Goal: Find contact information: Find contact information

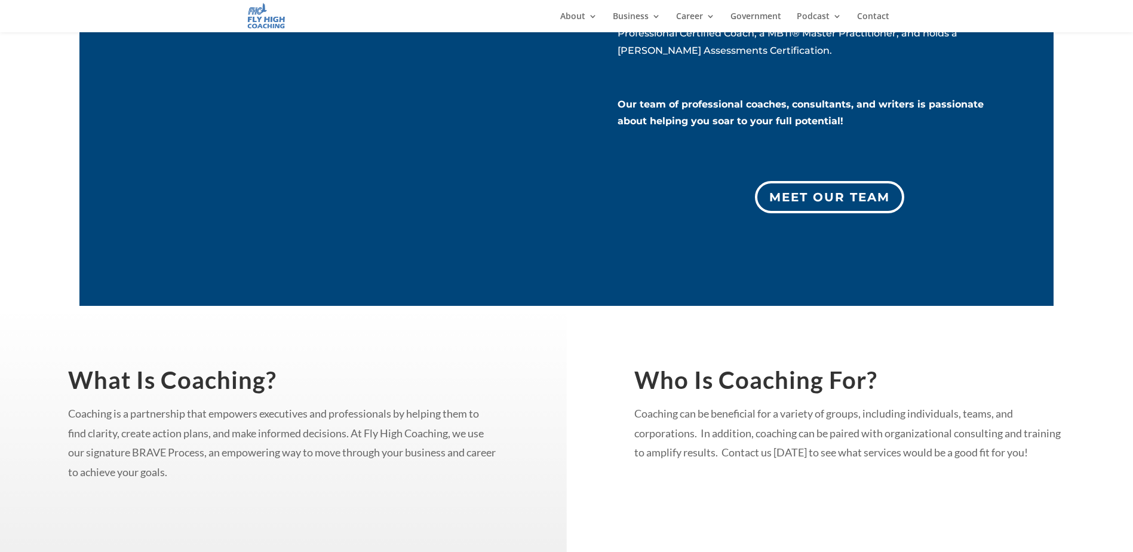
scroll to position [1255, 0]
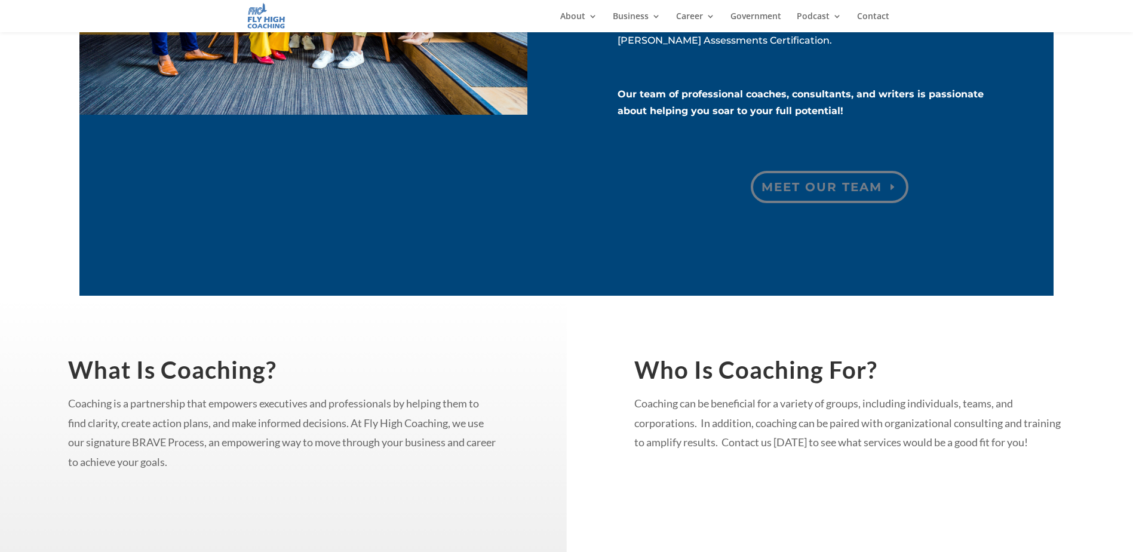
click at [831, 192] on link "Meet our Team" at bounding box center [830, 187] width 158 height 32
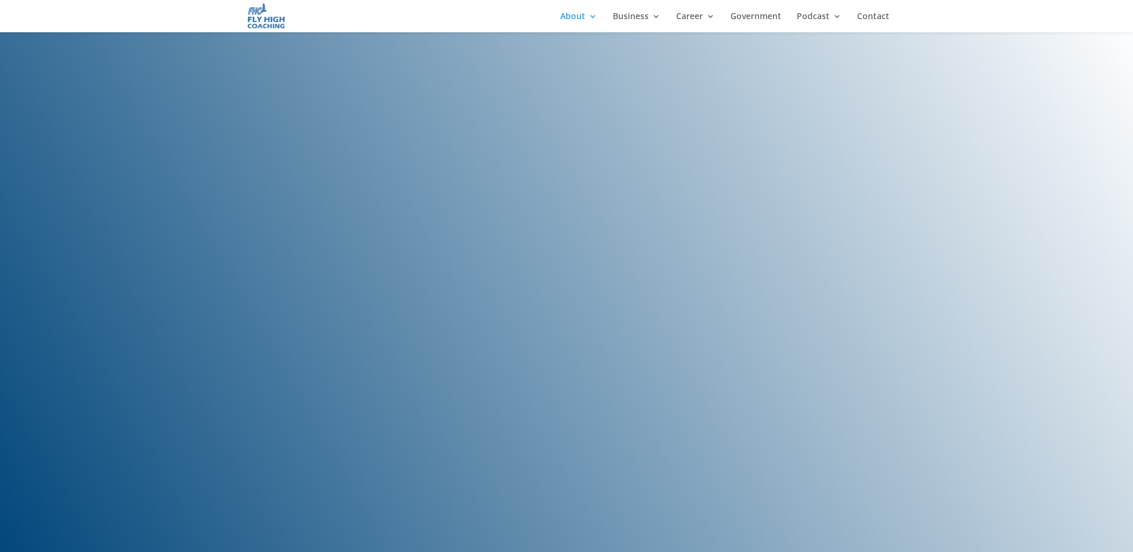
scroll to position [2231, 0]
click at [867, 19] on link "Contact" at bounding box center [873, 22] width 32 height 20
